Goal: Check status: Check status

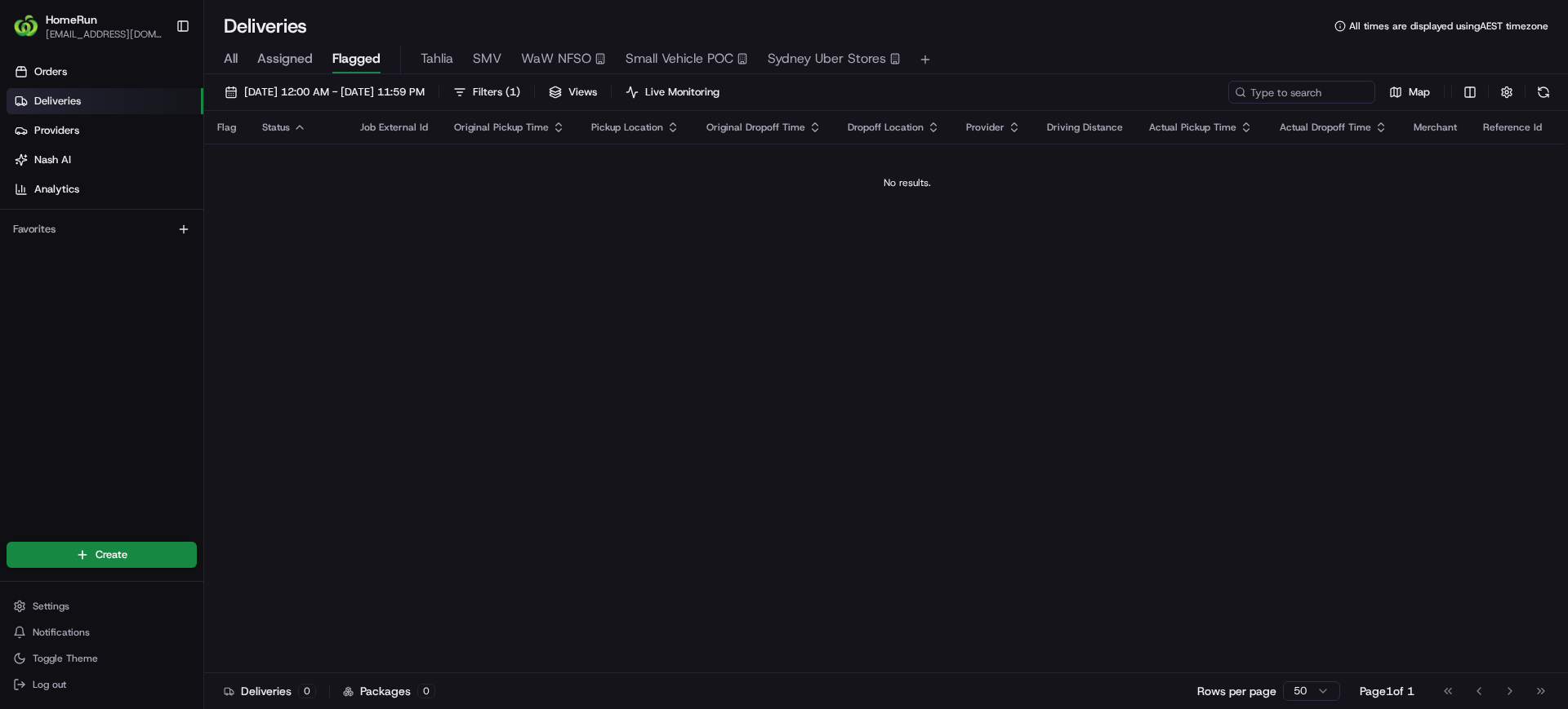
click at [238, 60] on span "All" at bounding box center [230, 58] width 14 height 19
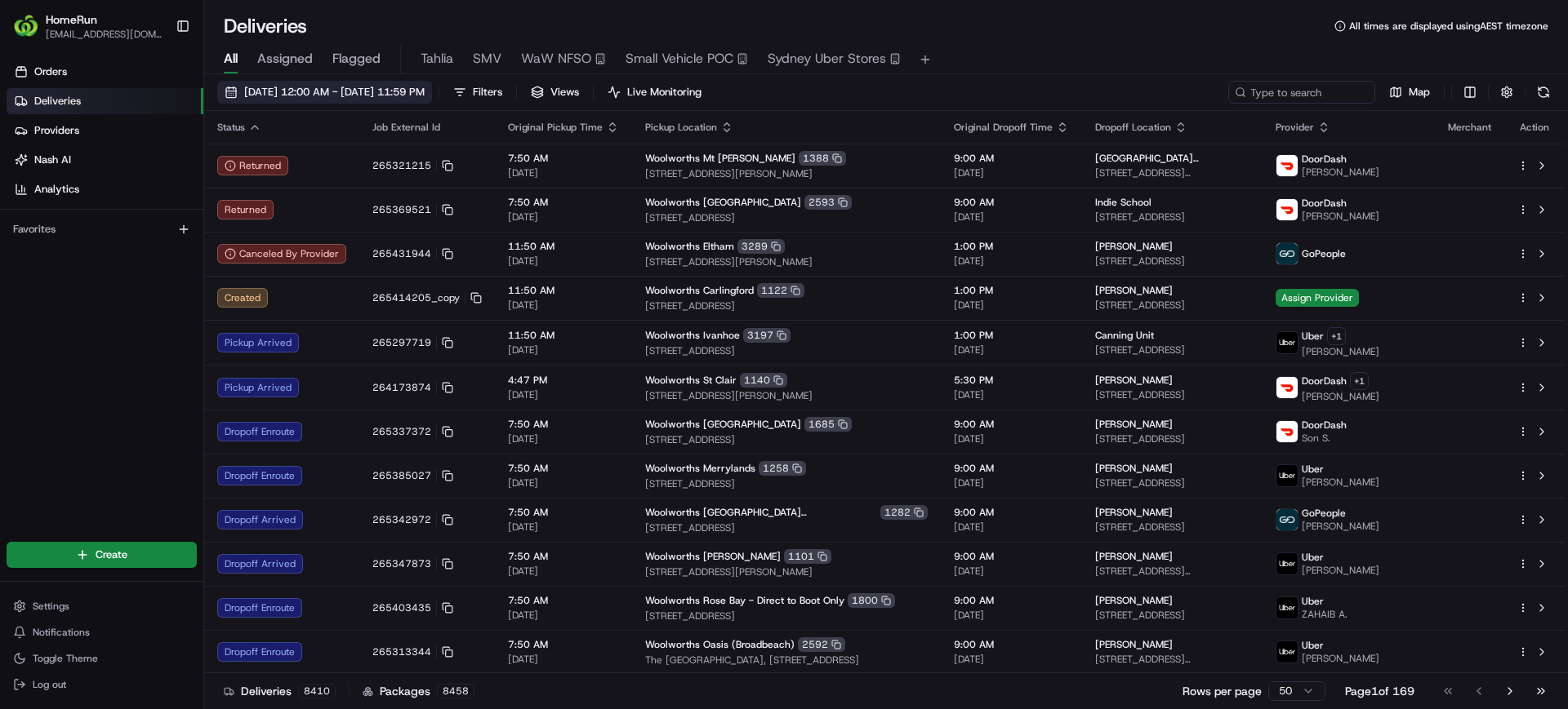
click at [342, 85] on span "[DATE] 12:00 AM - [DATE] 11:59 PM" at bounding box center [334, 92] width 180 height 15
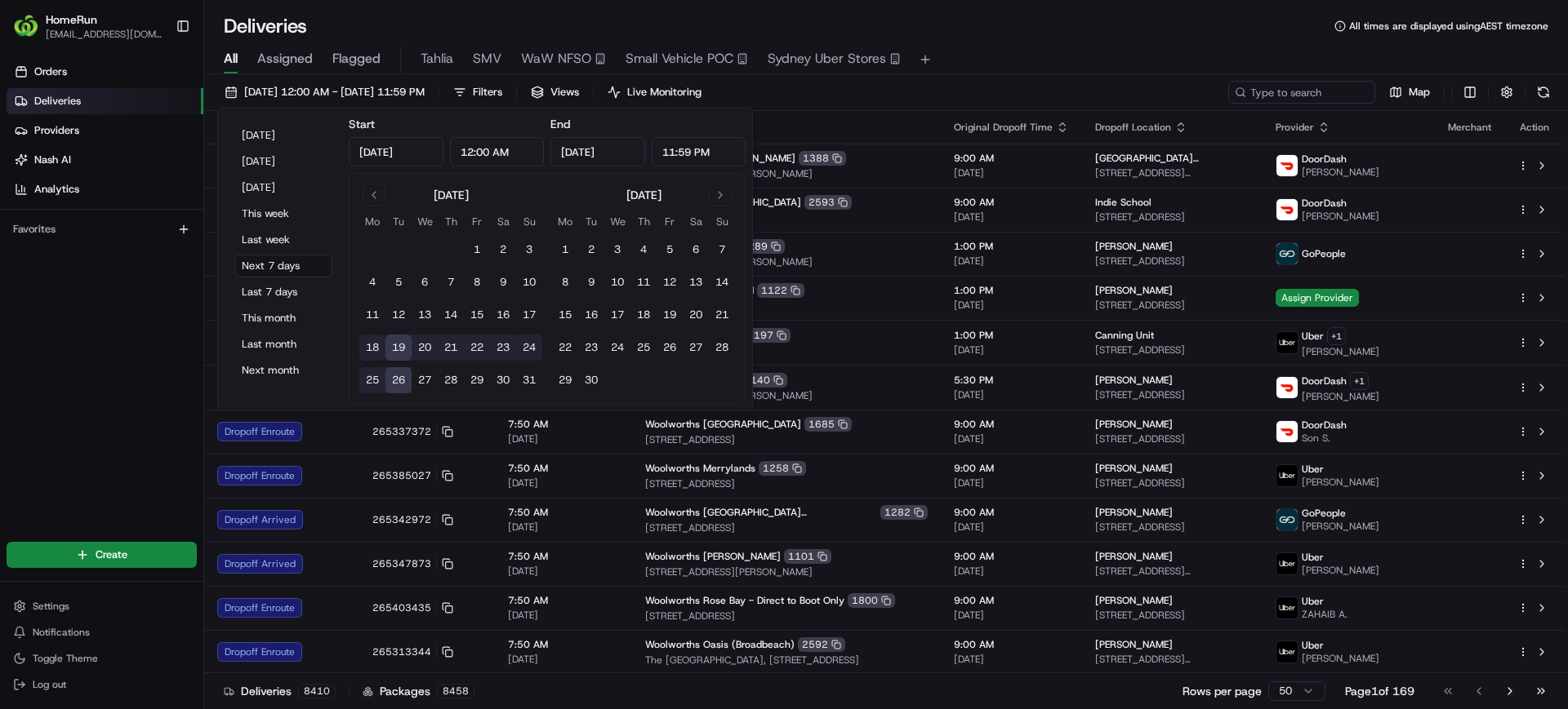
drag, startPoint x: 368, startPoint y: 347, endPoint x: 366, endPoint y: 340, distance: 7.3
click at [369, 347] on button "18" at bounding box center [372, 347] width 26 height 26
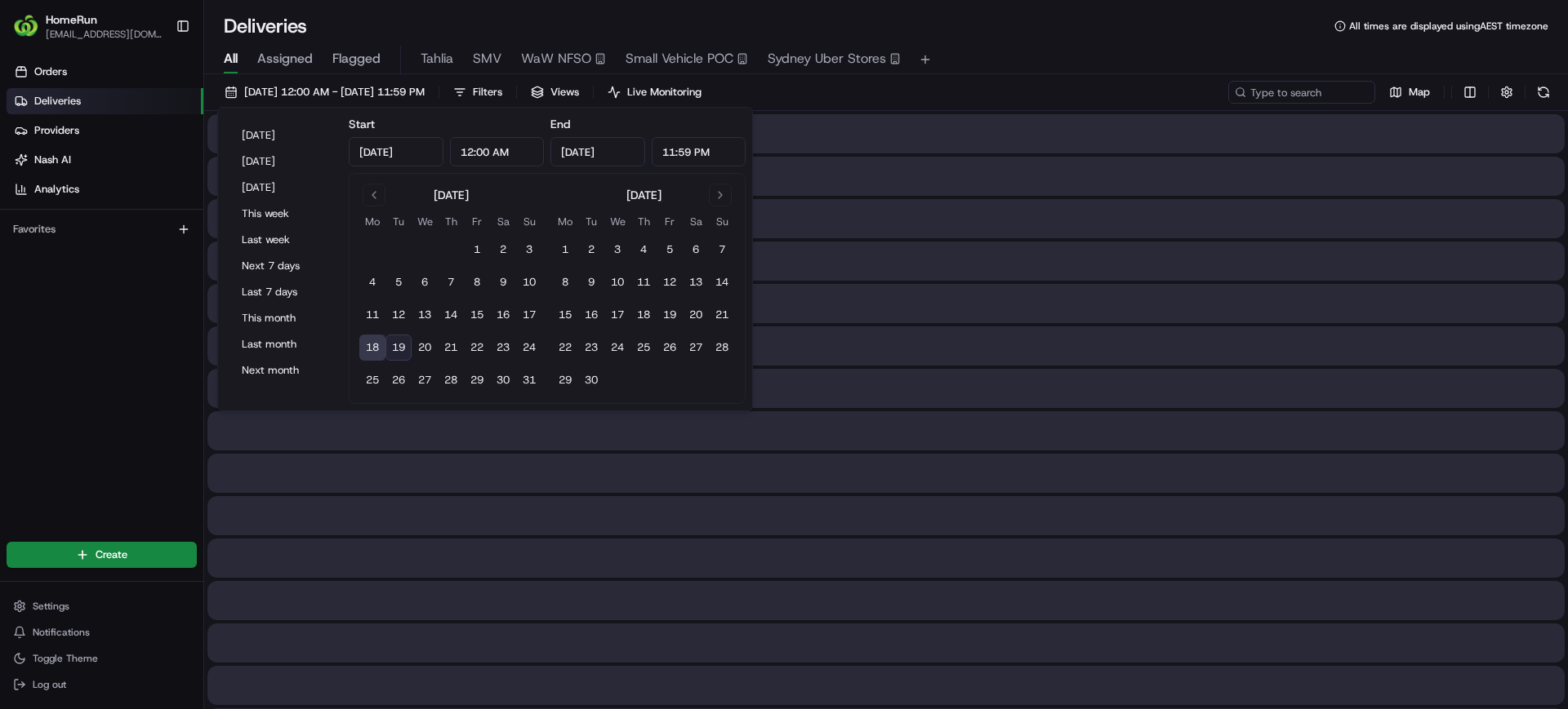
type input "[DATE]"
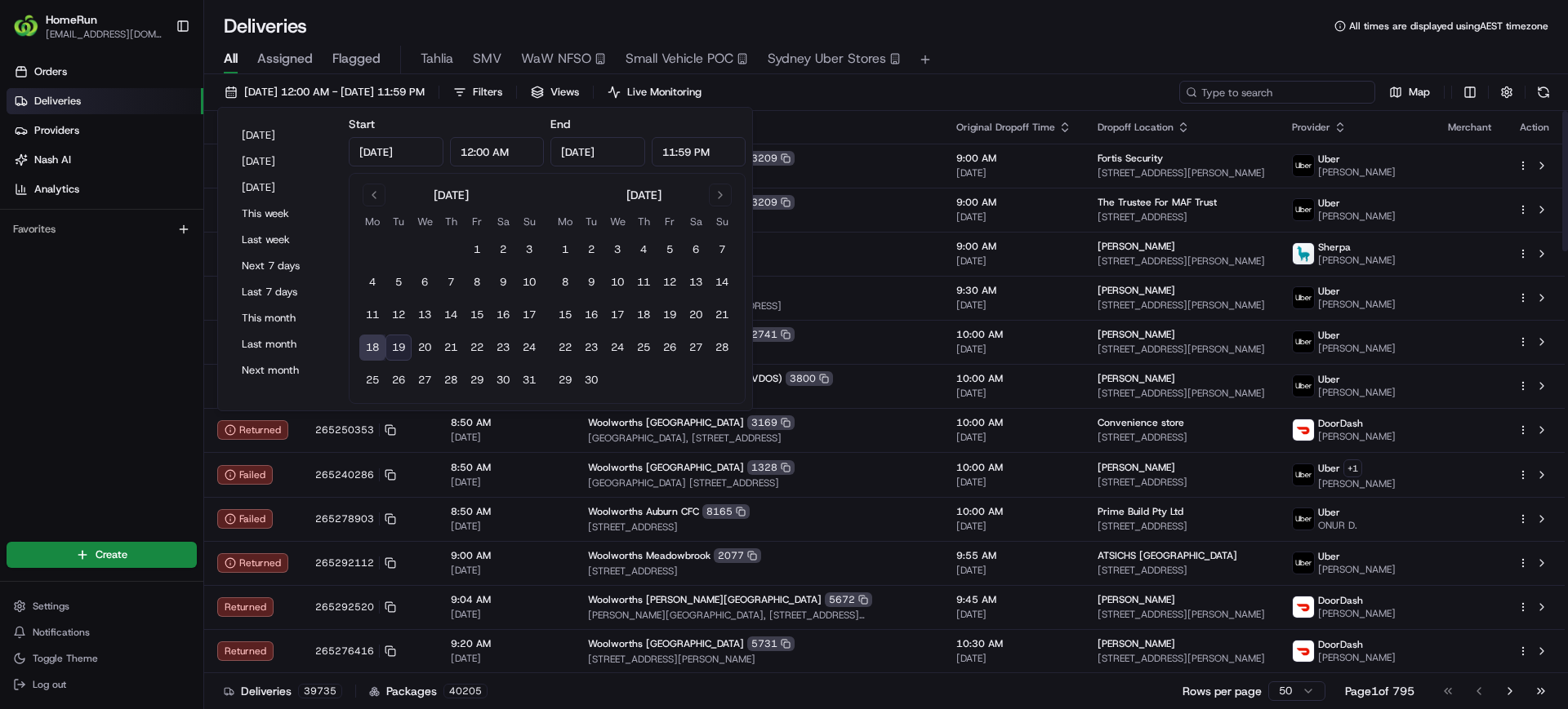
click at [1268, 95] on input at bounding box center [1277, 92] width 196 height 23
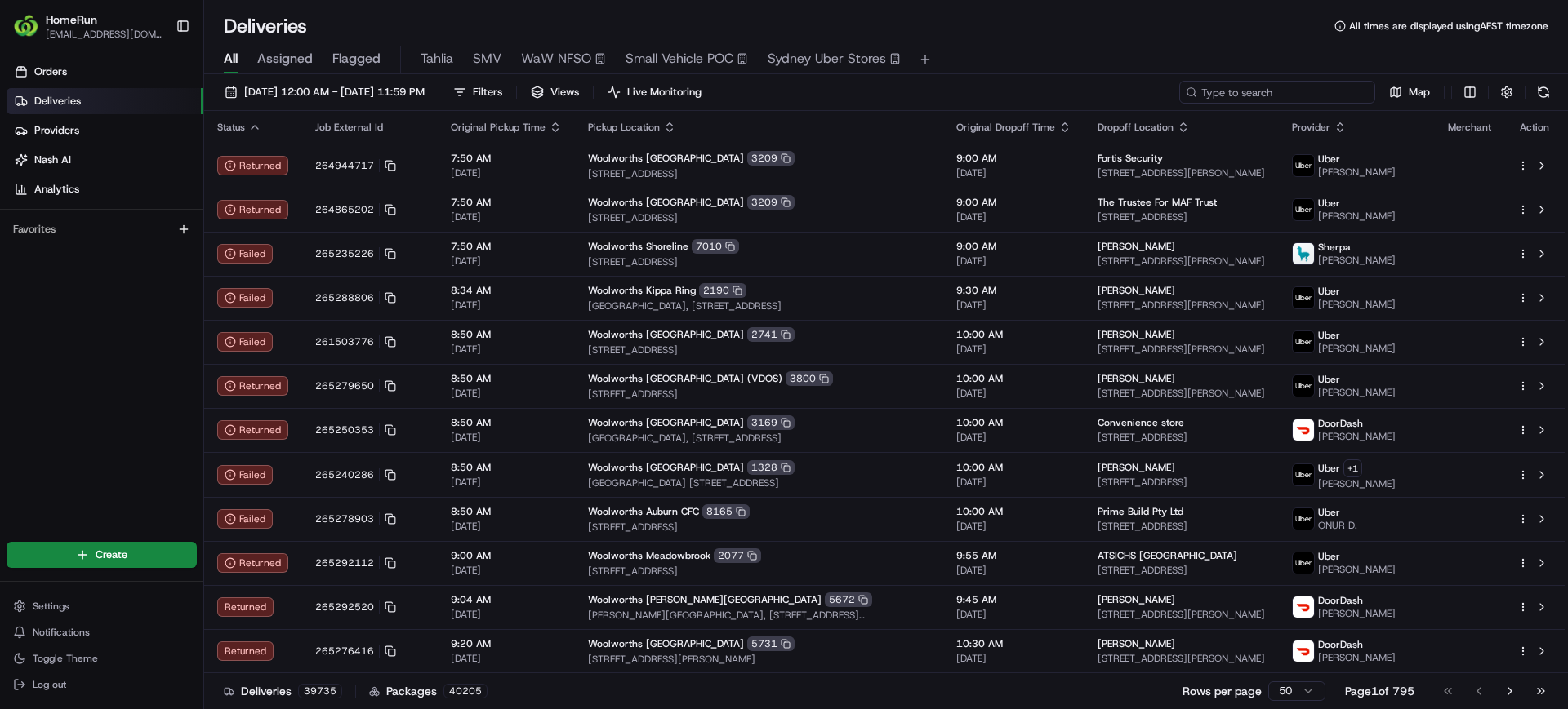
paste input "264903680"
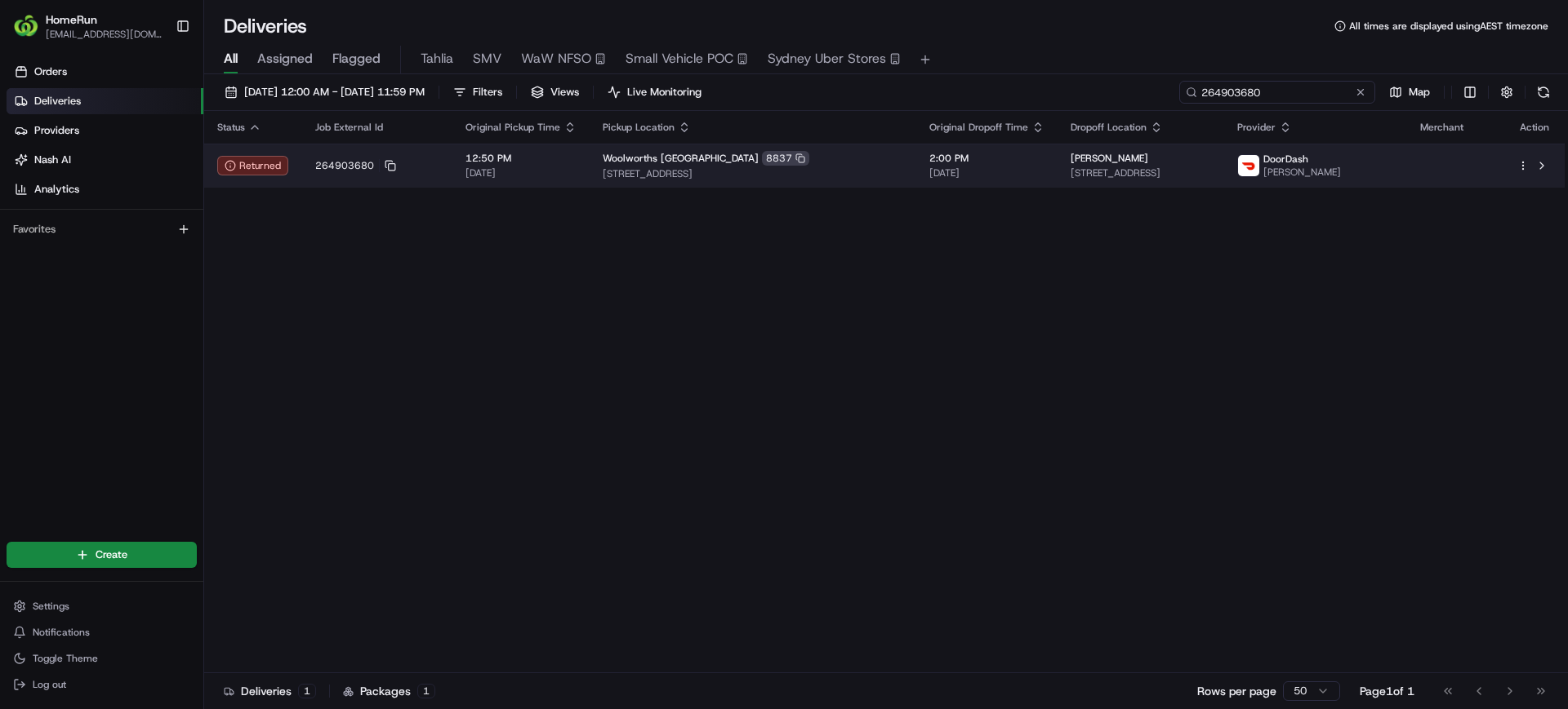
type input "264903680"
click at [1133, 179] on span "[STREET_ADDRESS]" at bounding box center [1141, 173] width 141 height 13
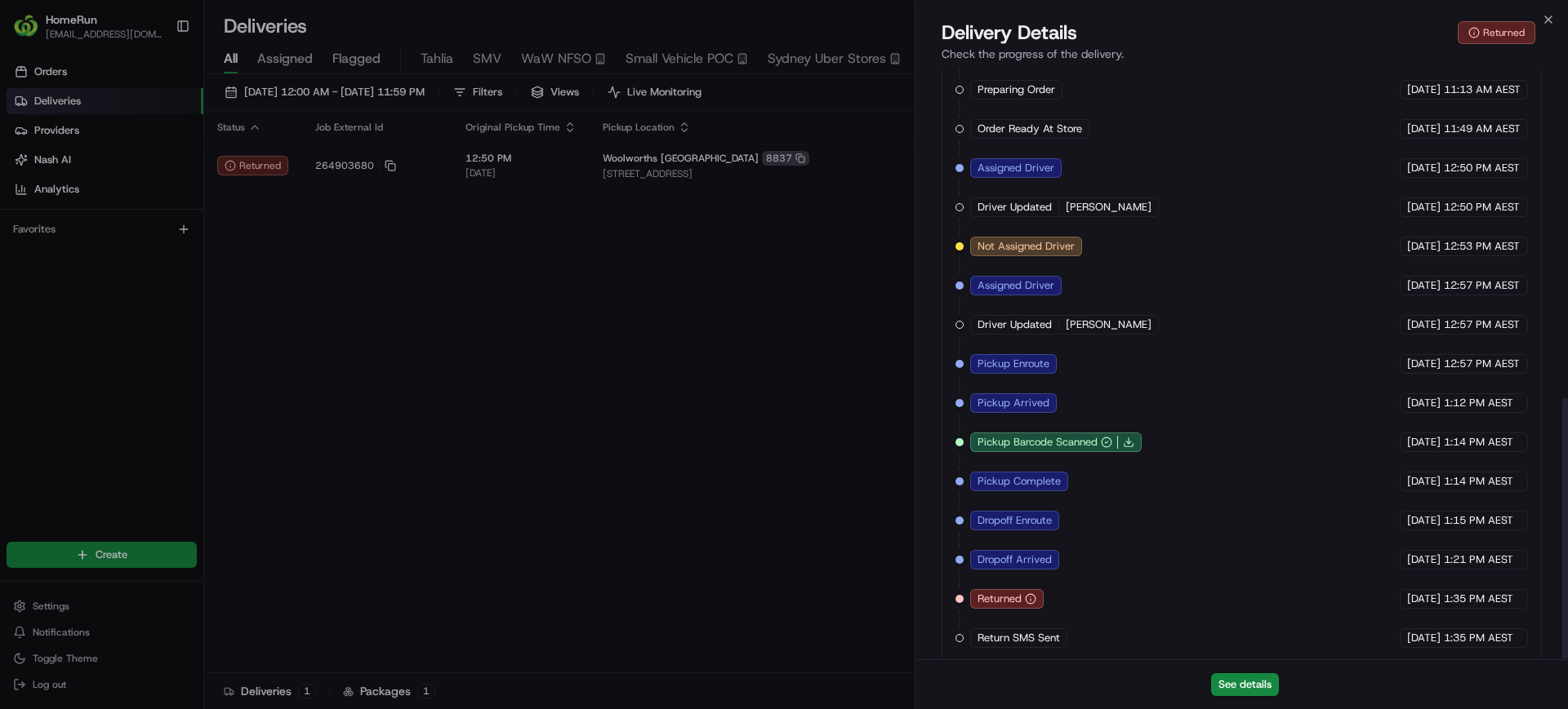
scroll to position [744, 0]
